Goal: Book appointment/travel/reservation

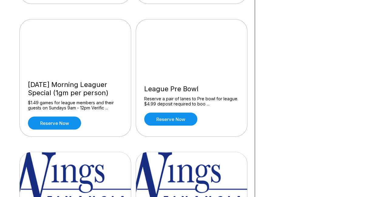
scroll to position [589, 0]
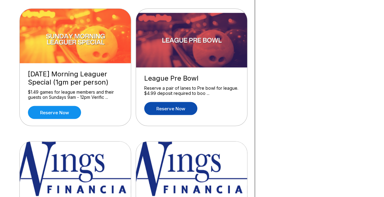
click at [170, 105] on link "Reserve now" at bounding box center [170, 108] width 53 height 13
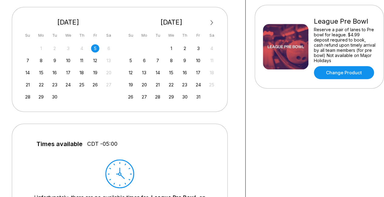
scroll to position [132, 9]
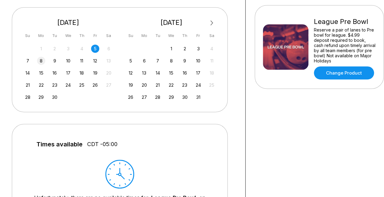
click at [41, 60] on div "8" at bounding box center [41, 61] width 8 height 8
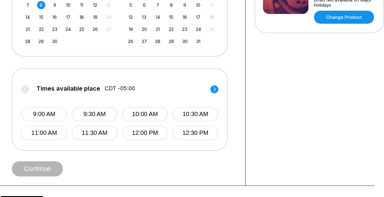
scroll to position [211, 9]
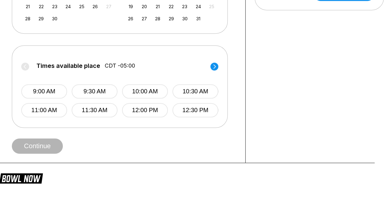
click at [214, 69] on circle at bounding box center [214, 67] width 8 height 8
click at [22, 65] on circle at bounding box center [25, 67] width 8 height 8
click at [215, 67] on circle at bounding box center [214, 67] width 8 height 8
click at [215, 67] on label "Times available place CDT -05:00" at bounding box center [119, 68] width 197 height 10
click at [24, 65] on circle at bounding box center [25, 67] width 8 height 8
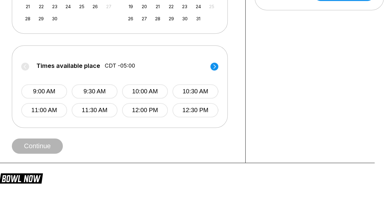
click at [215, 63] on circle at bounding box center [214, 67] width 8 height 8
click at [25, 68] on icon at bounding box center [25, 66] width 2 height 4
click at [194, 108] on button "12:30 PM" at bounding box center [195, 110] width 46 height 14
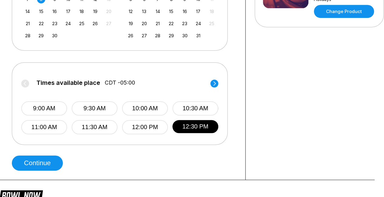
scroll to position [195, 9]
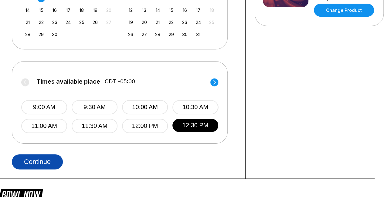
click at [38, 160] on button "Continue" at bounding box center [37, 162] width 51 height 15
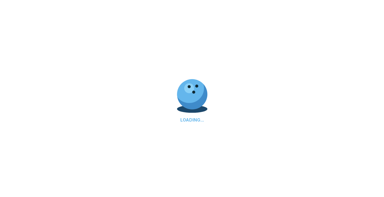
select select "**"
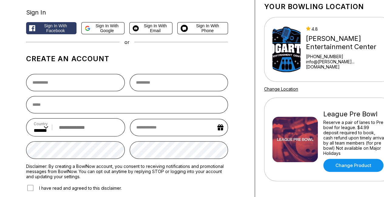
scroll to position [39, 0]
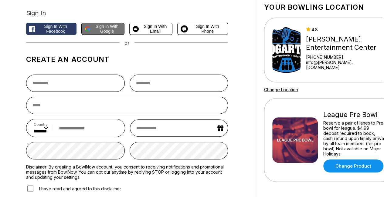
click at [105, 28] on span "Sign in with Google" at bounding box center [107, 29] width 29 height 10
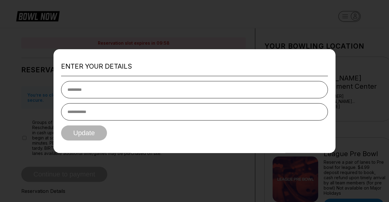
click at [74, 87] on input "text" at bounding box center [194, 89] width 267 height 17
type input "********"
click at [75, 113] on input "tel" at bounding box center [194, 111] width 267 height 17
click at [80, 111] on input "tel" at bounding box center [194, 111] width 267 height 17
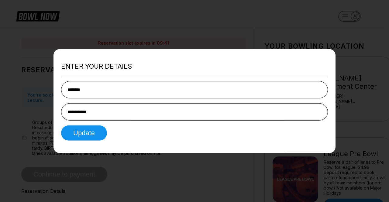
type input "**********"
click at [68, 91] on input "********" at bounding box center [194, 89] width 267 height 17
type input "********"
click at [66, 115] on input "**********" at bounding box center [194, 111] width 267 height 17
click at [83, 131] on button "Update" at bounding box center [84, 132] width 46 height 15
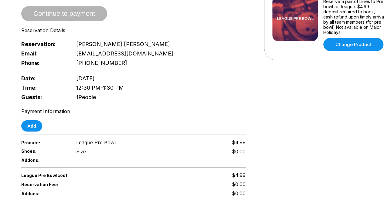
scroll to position [161, 0]
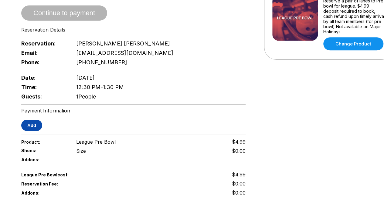
click at [32, 120] on button "Add" at bounding box center [31, 125] width 21 height 11
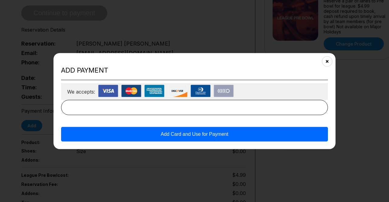
click at [110, 90] on img at bounding box center [108, 91] width 20 height 12
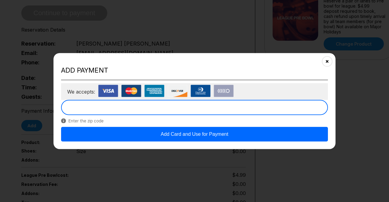
click at [189, 132] on button "Add Card and Use for Payment" at bounding box center [194, 134] width 267 height 15
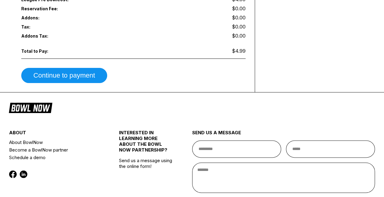
scroll to position [319, 0]
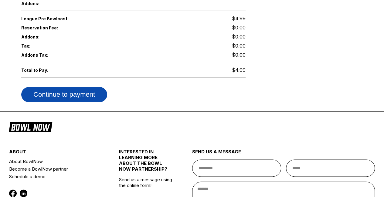
click at [65, 87] on button "Continue to payment" at bounding box center [64, 94] width 86 height 15
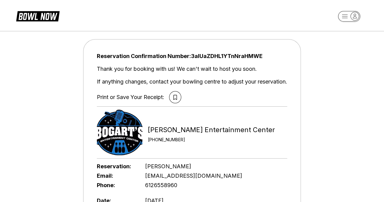
click at [352, 17] on icon "button" at bounding box center [355, 16] width 8 height 8
click at [340, 54] on div "Logout" at bounding box center [338, 58] width 21 height 11
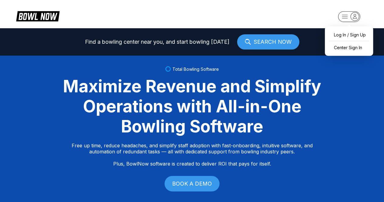
click at [343, 15] on rect "button" at bounding box center [349, 16] width 22 height 11
click at [346, 36] on div "Log In / Sign Up" at bounding box center [349, 34] width 42 height 11
select select "**"
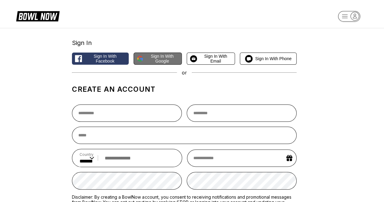
click at [155, 57] on span "Sign in with Google" at bounding box center [162, 59] width 33 height 10
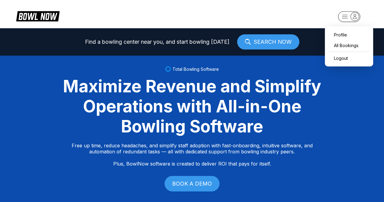
click at [345, 20] on rect "button" at bounding box center [349, 16] width 22 height 11
click at [343, 44] on div "All Bookings" at bounding box center [349, 45] width 42 height 11
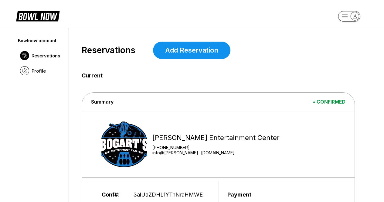
click at [350, 18] on rect "button" at bounding box center [349, 16] width 22 height 11
click at [341, 57] on div "Logout" at bounding box center [338, 58] width 21 height 11
select select "**"
